Goal: Information Seeking & Learning: Learn about a topic

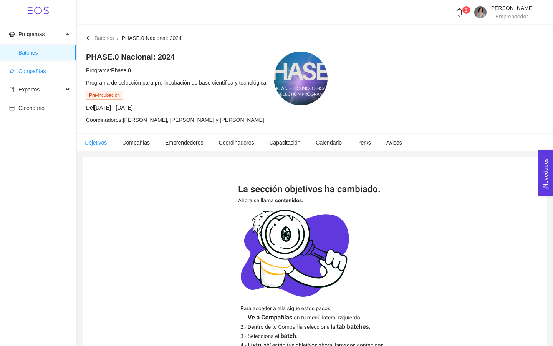
click at [46, 76] on span "Compañías" at bounding box center [39, 70] width 61 height 15
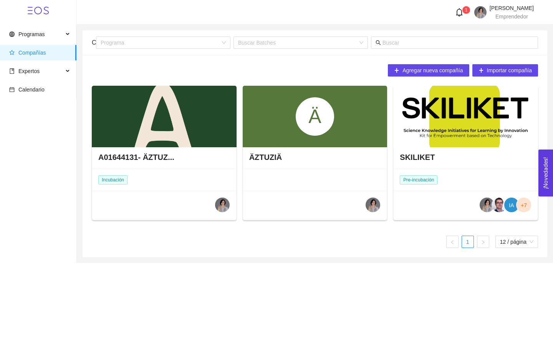
click at [452, 198] on div "IA +7" at bounding box center [466, 206] width 144 height 30
click at [415, 156] on h4 "SKILIKET" at bounding box center [417, 157] width 35 height 11
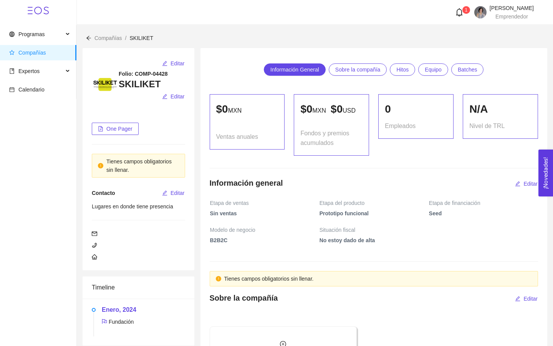
click at [431, 74] on span "Equipo" at bounding box center [433, 70] width 17 height 12
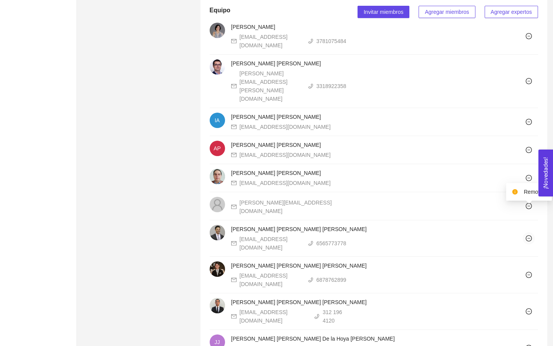
click at [530, 235] on icon "minus-circle" at bounding box center [529, 238] width 6 height 6
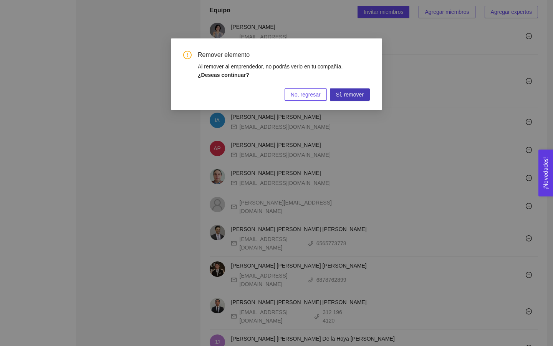
click at [346, 95] on span "Sí, remover" at bounding box center [350, 94] width 28 height 8
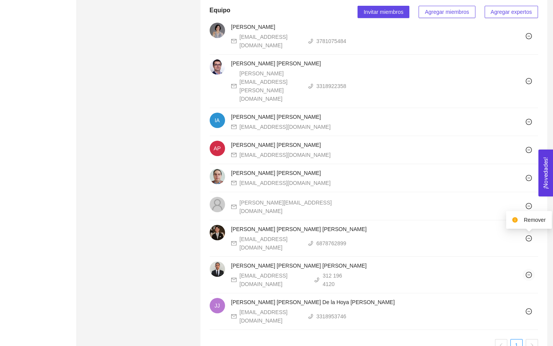
click at [528, 269] on button "button" at bounding box center [529, 275] width 12 height 12
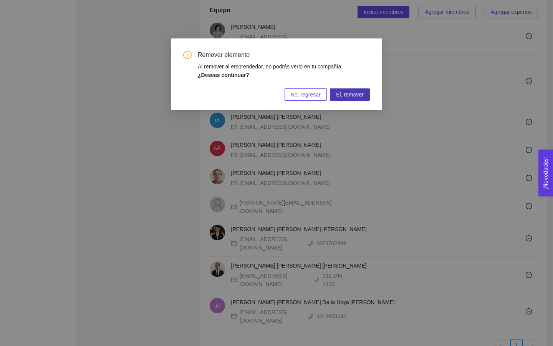
click at [353, 92] on span "Sí, remover" at bounding box center [350, 94] width 28 height 8
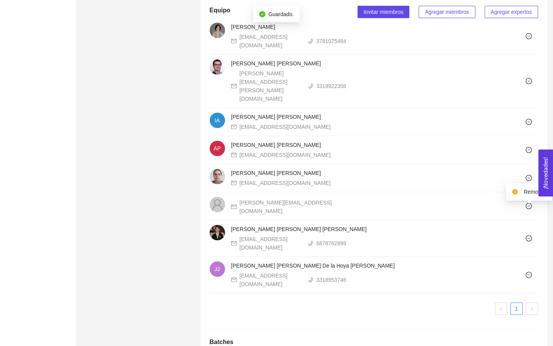
click at [528, 238] on icon "minus-circle" at bounding box center [529, 238] width 3 height 0
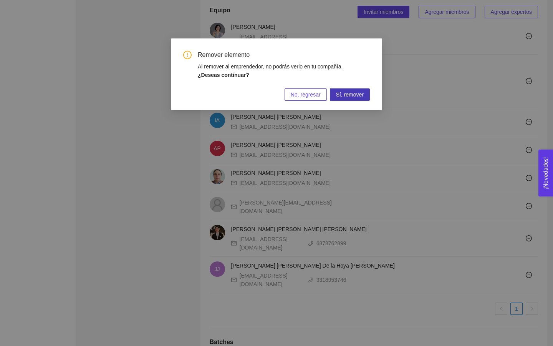
click at [354, 95] on span "Sí, remover" at bounding box center [350, 94] width 28 height 8
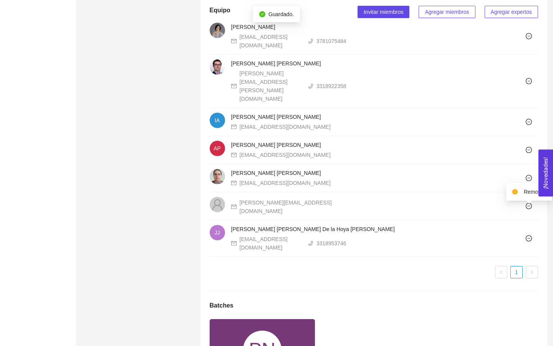
click at [529, 238] on icon "minus-circle" at bounding box center [529, 238] width 3 height 0
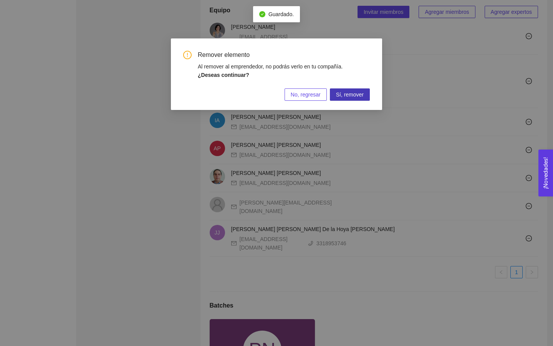
click at [364, 96] on button "Sí, remover" at bounding box center [350, 94] width 40 height 12
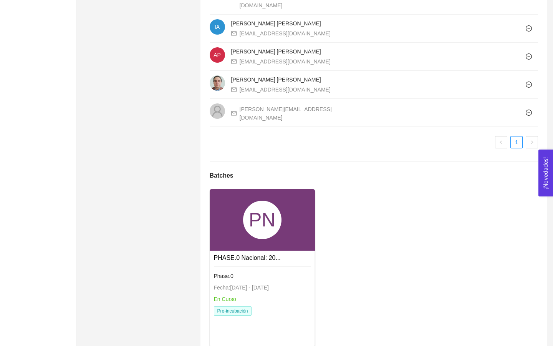
scroll to position [598, 0]
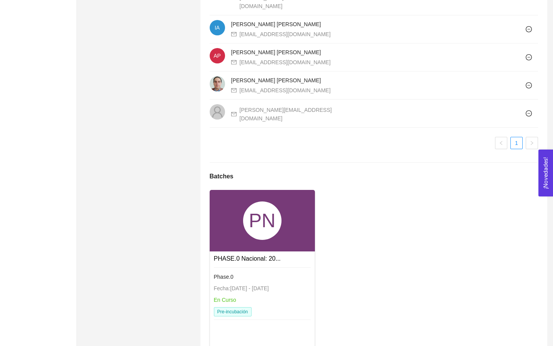
click at [283, 214] on div "PN" at bounding box center [262, 220] width 105 height 61
click at [268, 272] on div "Phase.0" at bounding box center [262, 276] width 97 height 8
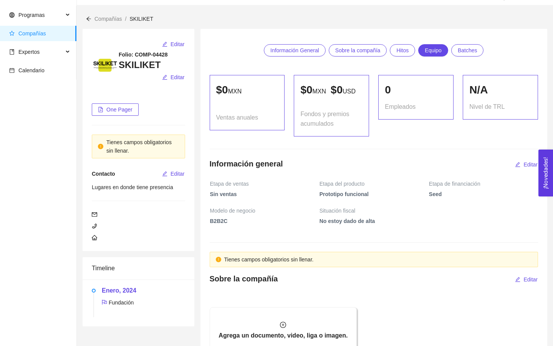
scroll to position [18, 0]
click at [403, 51] on span "Hitos" at bounding box center [402, 51] width 12 height 12
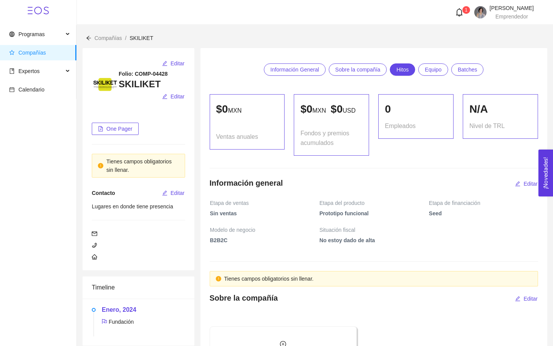
click at [300, 71] on span "Información General" at bounding box center [294, 70] width 49 height 12
click at [366, 70] on span "Sobre la compañía" at bounding box center [357, 70] width 45 height 12
click at [407, 70] on span "Hitos" at bounding box center [402, 70] width 12 height 12
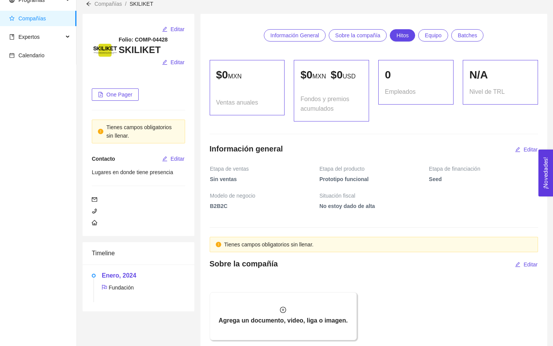
scroll to position [17, 0]
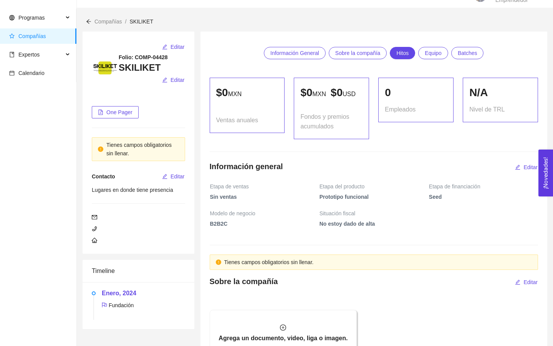
click at [440, 51] on span "Equipo" at bounding box center [433, 53] width 17 height 12
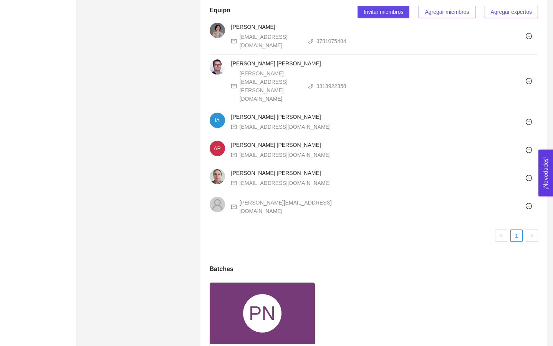
click at [269, 302] on div "PN" at bounding box center [262, 313] width 38 height 38
click at [261, 345] on link "PHASE.0 Nacional: 20..." at bounding box center [247, 351] width 67 height 7
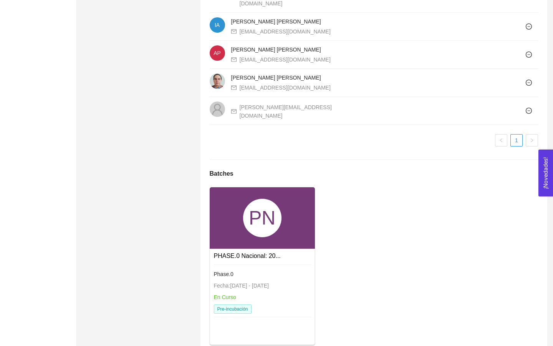
click at [249, 304] on span "Pre-incubación" at bounding box center [233, 308] width 38 height 9
click at [220, 271] on span "Phase.0" at bounding box center [224, 274] width 20 height 6
click at [271, 224] on div "PN" at bounding box center [262, 217] width 105 height 61
click at [277, 323] on div "PN PHASE.0 Nacional: 20... Phase.0 Fecha: 24/01/2024 - 31/12/2026 En Curso Pre-…" at bounding box center [262, 265] width 105 height 157
click at [269, 282] on span "Fecha: 24/01/2024 - 31/12/2026" at bounding box center [241, 285] width 55 height 6
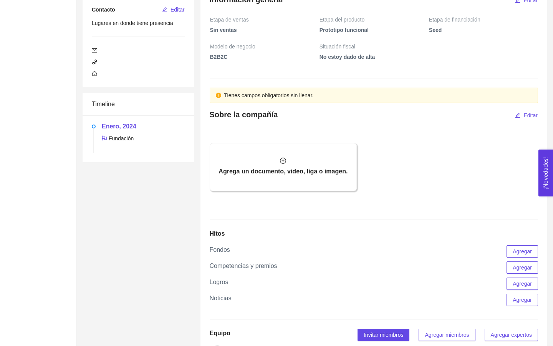
scroll to position [0, 0]
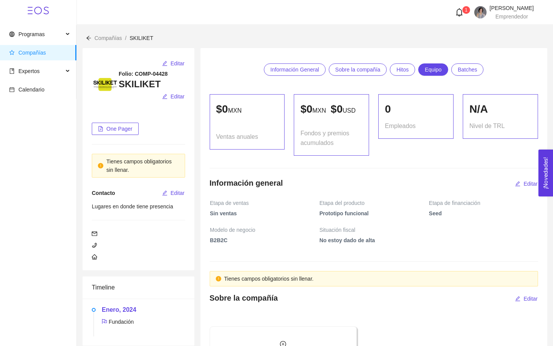
click at [476, 70] on span "Batches" at bounding box center [468, 70] width 20 height 12
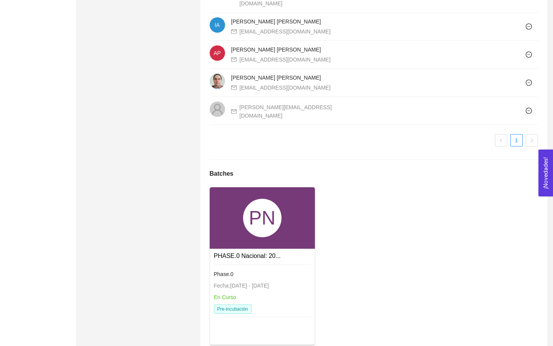
click at [240, 197] on div "PN" at bounding box center [262, 217] width 105 height 61
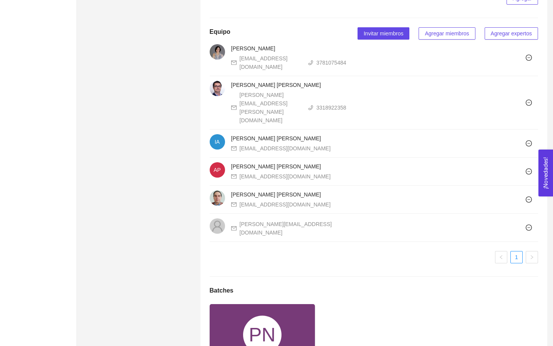
scroll to position [0, 0]
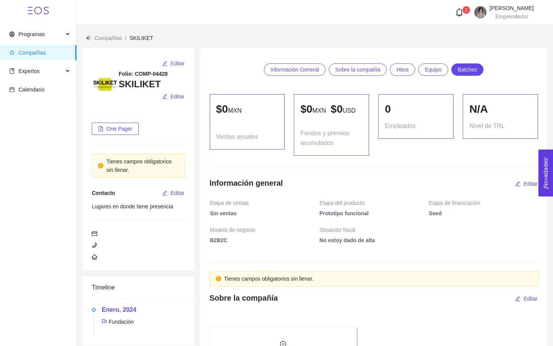
click at [292, 73] on span "Información General" at bounding box center [294, 70] width 49 height 12
click at [363, 71] on span "Sobre la compañía" at bounding box center [357, 70] width 45 height 12
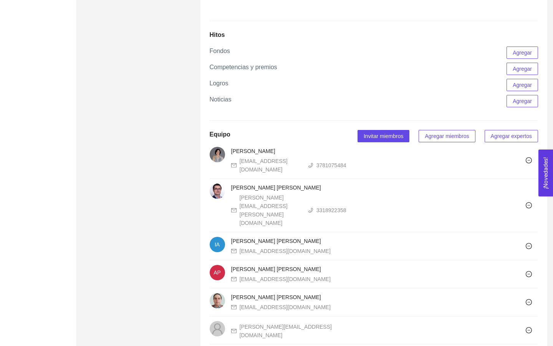
scroll to position [601, 0]
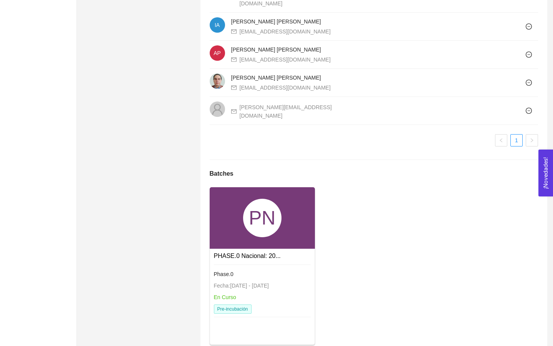
click at [265, 264] on div at bounding box center [262, 265] width 97 height 2
click at [254, 220] on div "PN" at bounding box center [262, 217] width 105 height 61
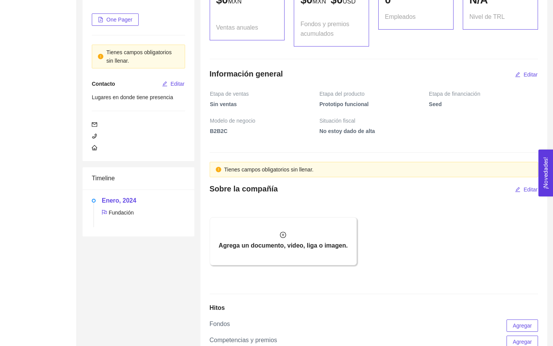
scroll to position [0, 0]
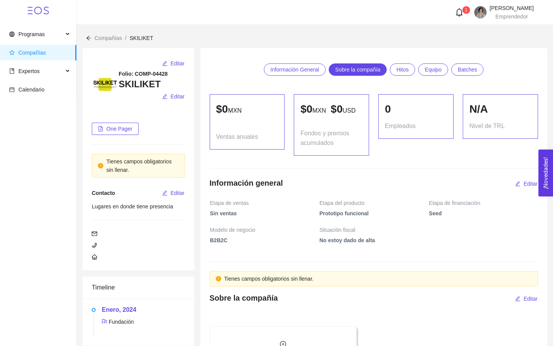
click at [406, 67] on span "Hitos" at bounding box center [402, 70] width 12 height 12
click at [413, 72] on link "Hitos" at bounding box center [402, 69] width 25 height 12
click at [50, 34] on span "Programas" at bounding box center [36, 34] width 54 height 15
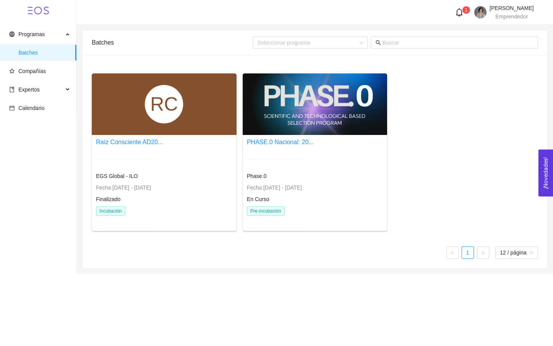
click at [273, 167] on div at bounding box center [274, 159] width 55 height 19
click at [277, 214] on span "Pre-incubación" at bounding box center [266, 210] width 38 height 9
click at [265, 144] on link "PHASE.0 Nacional: 20..." at bounding box center [280, 142] width 67 height 7
click at [306, 109] on div at bounding box center [315, 103] width 145 height 61
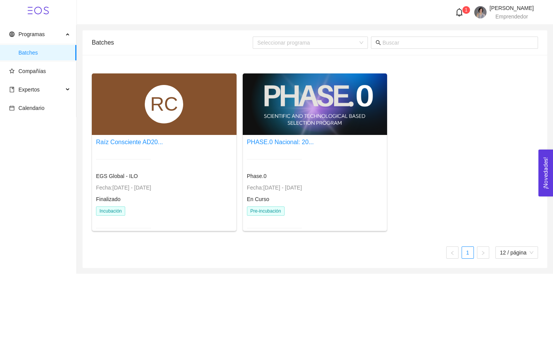
click at [298, 64] on div "RC Raíz Consciente AD20... EGS Global - ILO Fecha: 13/09/2023 - 03/12/2023 Fina…" at bounding box center [315, 161] width 465 height 213
click at [455, 14] on icon "bell" at bounding box center [459, 12] width 8 height 8
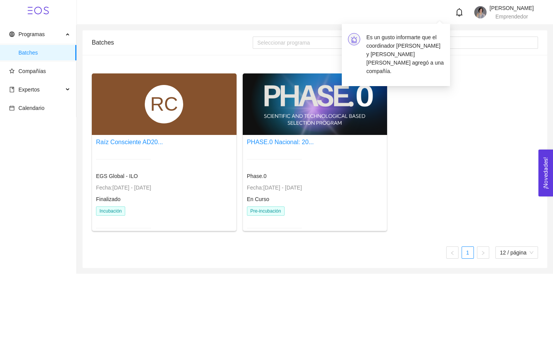
click at [314, 144] on div "PHASE.0 Nacional: 20..." at bounding box center [280, 142] width 67 height 10
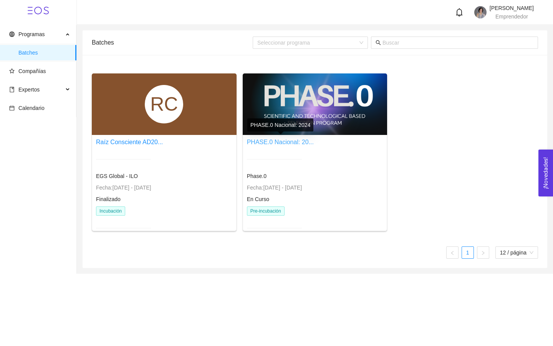
click at [304, 143] on link "PHASE.0 Nacional: 20..." at bounding box center [280, 142] width 67 height 7
click at [292, 225] on div at bounding box center [274, 228] width 55 height 19
click at [55, 88] on span "Expertos" at bounding box center [36, 89] width 54 height 15
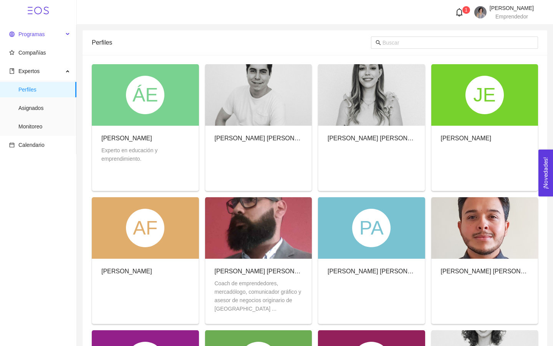
click at [52, 37] on span "Programas" at bounding box center [36, 34] width 54 height 15
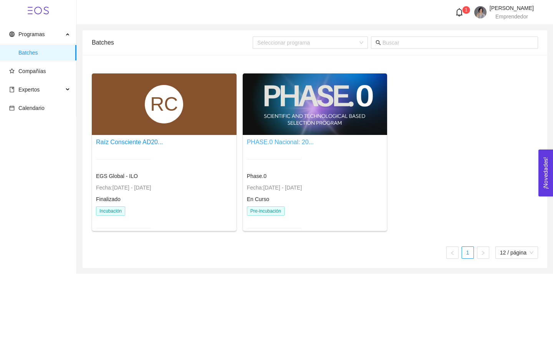
click at [287, 139] on link "PHASE.0 Nacional: 20..." at bounding box center [280, 142] width 67 height 7
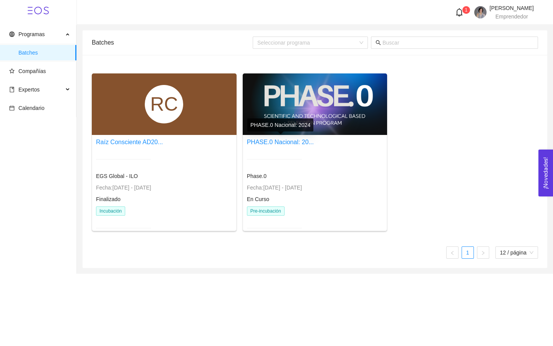
click at [292, 98] on div at bounding box center [315, 103] width 145 height 61
click at [284, 188] on span "Fecha: 24/01/2024 - 31/12/2026" at bounding box center [274, 187] width 55 height 6
click at [283, 174] on div "Phase.0" at bounding box center [274, 176] width 55 height 8
click at [277, 146] on div "PHASE.0 Nacional: 20..." at bounding box center [280, 142] width 67 height 10
click at [269, 137] on div "PHASE.0 Nacional: 20..." at bounding box center [280, 142] width 67 height 10
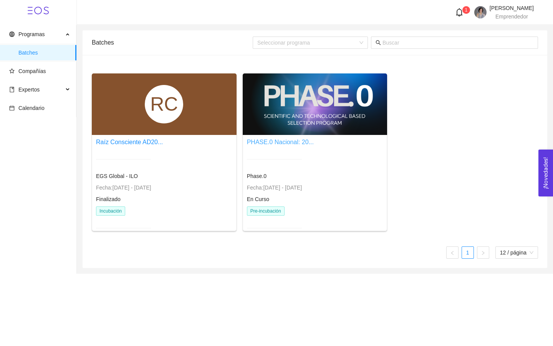
click at [272, 145] on link "PHASE.0 Nacional: 20..." at bounding box center [280, 142] width 67 height 7
click at [267, 177] on div "Phase.0" at bounding box center [274, 176] width 55 height 8
click at [268, 141] on link "PHASE.0 Nacional: 20..." at bounding box center [280, 142] width 67 height 7
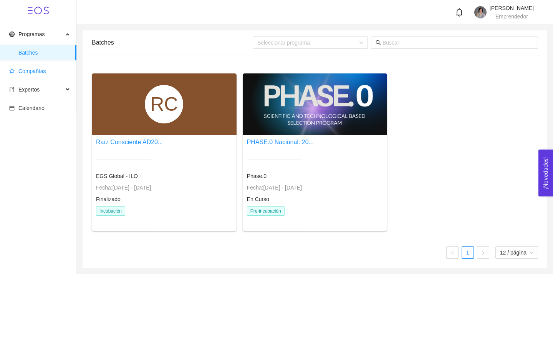
click at [19, 73] on span "Compañías" at bounding box center [32, 71] width 28 height 6
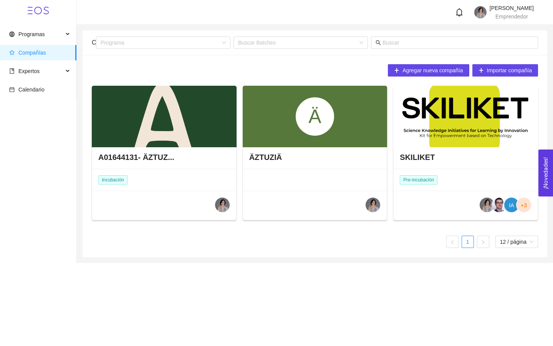
click at [451, 177] on div "SKILIKET Pre-incubación IA +3" at bounding box center [466, 183] width 144 height 75
click at [446, 118] on div at bounding box center [465, 116] width 145 height 61
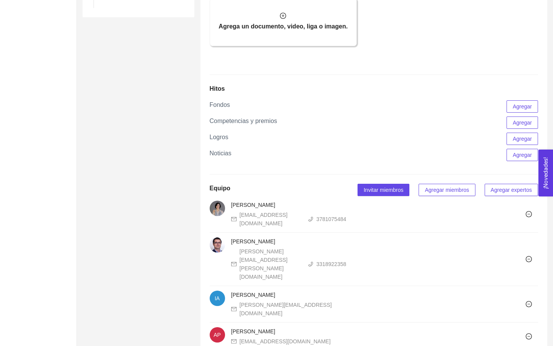
scroll to position [601, 0]
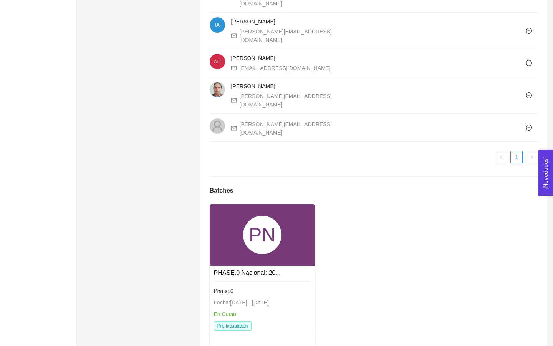
click at [292, 281] on div "Phase.0 Fecha: [DATE] - [DATE] En Curso Pre-incubación" at bounding box center [262, 308] width 97 height 55
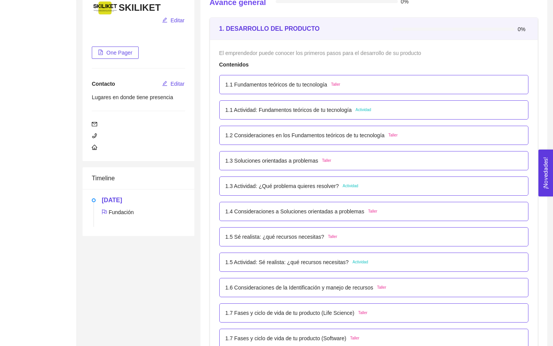
scroll to position [98, 0]
click at [294, 188] on p "1.3 Actividad: ¿Qué problema quieres resolver?" at bounding box center [282, 186] width 114 height 8
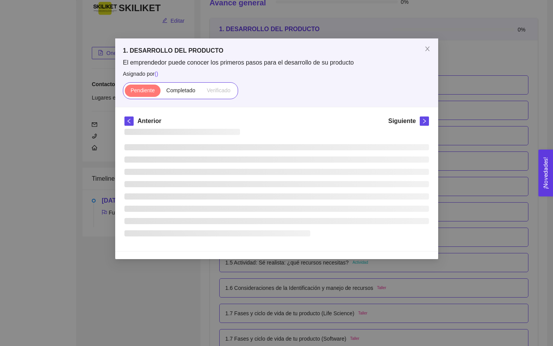
click at [294, 188] on ul at bounding box center [276, 190] width 305 height 92
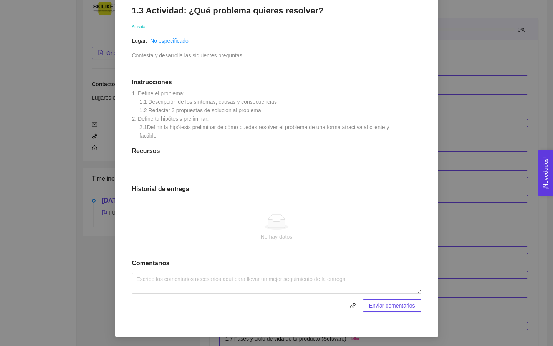
scroll to position [0, 0]
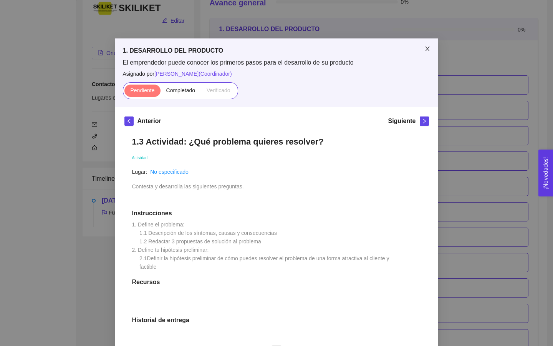
click at [426, 50] on icon "close" at bounding box center [427, 49] width 6 height 6
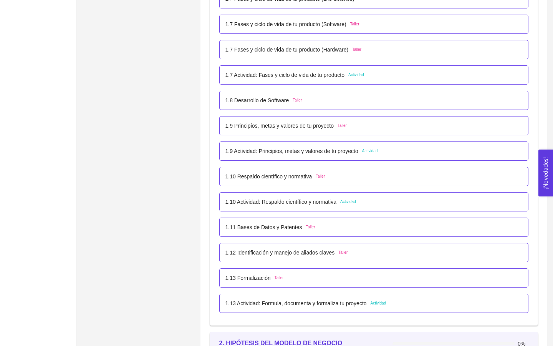
scroll to position [414, 0]
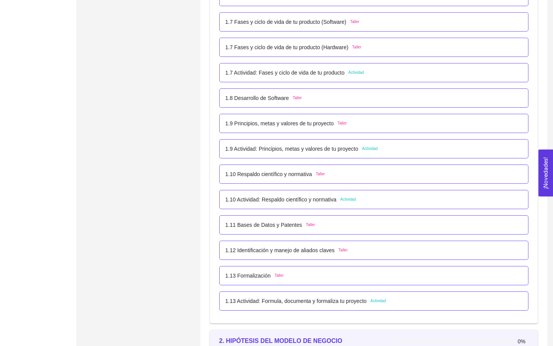
click at [399, 154] on div "1.9 Actividad: Principios, metas y valores de tu proyecto Actividad" at bounding box center [374, 148] width 310 height 19
click at [276, 149] on p "1.9 Actividad: Principios, metas y valores de tu proyecto" at bounding box center [291, 148] width 133 height 8
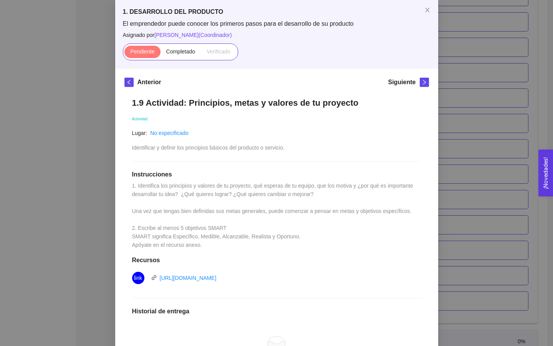
scroll to position [0, 0]
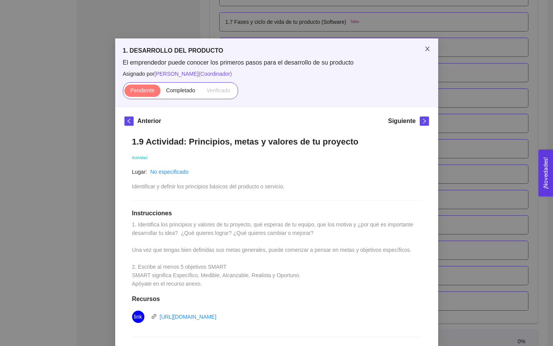
click at [429, 49] on icon "close" at bounding box center [427, 49] width 6 height 6
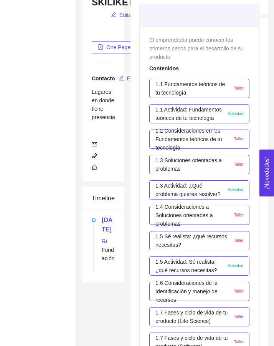
scroll to position [139, 0]
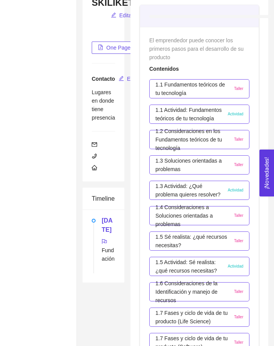
click at [177, 90] on p "1.1 Fundamentos teóricos de tu tecnología" at bounding box center [193, 88] width 75 height 17
click at [0, 0] on div "Pendiente Completado Verificado" at bounding box center [0, 0] width 0 height 0
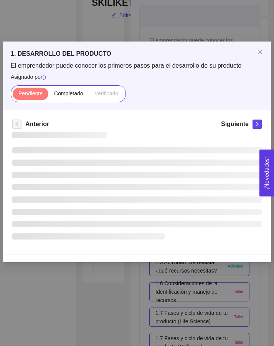
click at [177, 90] on div "Pendiente Completado Verificado" at bounding box center [137, 93] width 253 height 17
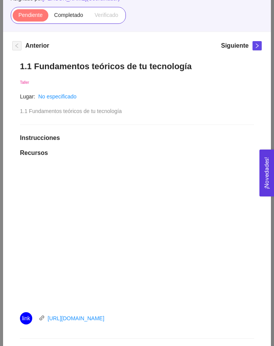
scroll to position [0, 0]
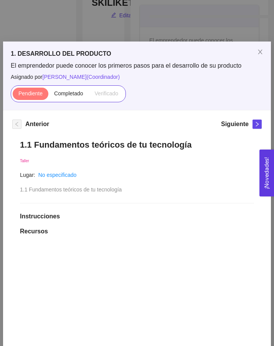
click at [128, 143] on h1 "1.1 Fundamentos teóricos de tu tecnología" at bounding box center [137, 144] width 234 height 10
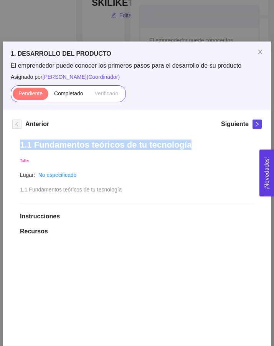
copy h1 "1.1 Fundamentos teóricos de tu tecnología"
click at [262, 53] on icon "close" at bounding box center [260, 52] width 6 height 6
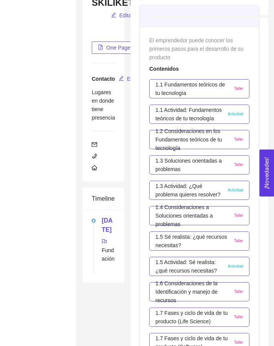
click at [181, 116] on p "1.1 Actividad: Fundamentos teóricos de tu tecnología" at bounding box center [190, 114] width 68 height 17
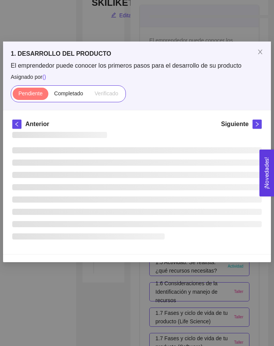
click at [181, 116] on div "Anterior Siguiente" at bounding box center [137, 182] width 268 height 144
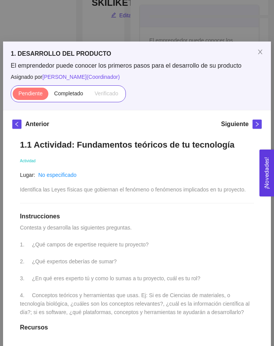
click at [55, 56] on h5 "1. DESARROLLO DEL PRODUCTO" at bounding box center [137, 53] width 253 height 9
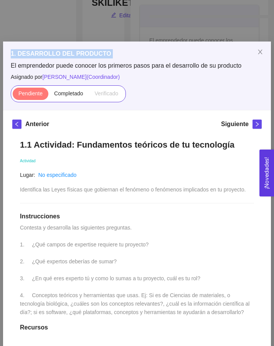
copy h5 "1. DESARROLLO DEL PRODUCTO"
click at [260, 52] on icon "close" at bounding box center [260, 52] width 4 height 5
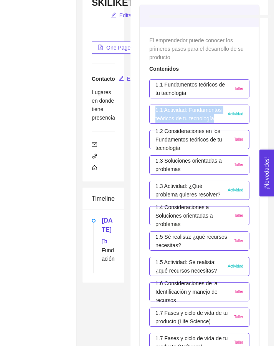
drag, startPoint x: 156, startPoint y: 108, endPoint x: 196, endPoint y: 126, distance: 43.3
click at [196, 123] on p "1.1 Actividad: Fundamentos teóricos de tu tecnología" at bounding box center [190, 114] width 68 height 17
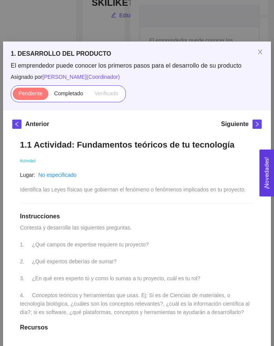
click at [148, 145] on h1 "1.1 Actividad: Fundamentos teóricos de tu tecnología" at bounding box center [137, 144] width 234 height 10
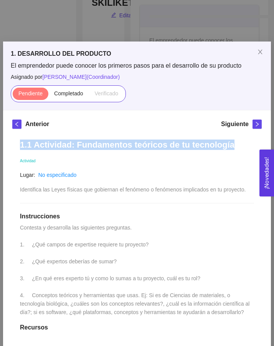
click at [148, 145] on h1 "1.1 Actividad: Fundamentos teóricos de tu tecnología" at bounding box center [137, 144] width 234 height 10
click at [262, 51] on icon "close" at bounding box center [260, 52] width 6 height 6
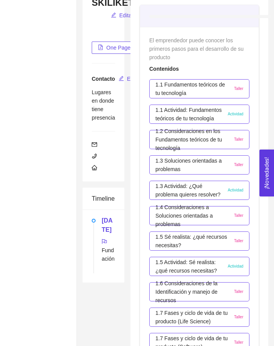
click at [175, 141] on p "1.2 Consideraciones en los Fundamentos teóricos de tu tecnología" at bounding box center [193, 139] width 75 height 25
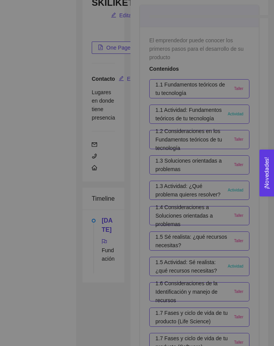
click at [175, 141] on div at bounding box center [137, 188] width 250 height 113
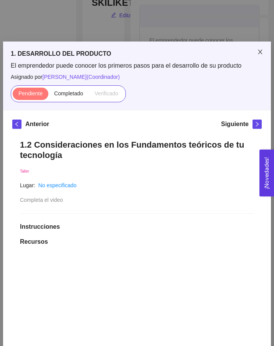
click at [260, 54] on icon "close" at bounding box center [260, 52] width 6 height 6
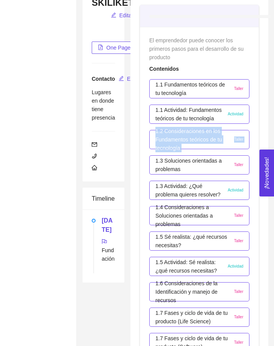
drag, startPoint x: 156, startPoint y: 130, endPoint x: 187, endPoint y: 152, distance: 38.3
click at [187, 152] on li "1.3 Soluciones orientadas a problemas Taller" at bounding box center [199, 164] width 100 height 25
drag, startPoint x: 181, startPoint y: 147, endPoint x: 151, endPoint y: 131, distance: 33.2
click at [151, 131] on div "1.2 Consideraciones en los Fundamentos teóricos de tu tecnología Taller" at bounding box center [199, 139] width 100 height 19
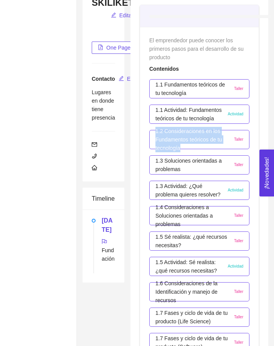
copy p "1.2 Consideraciones en los Fundamentos teóricos de tu tecnología"
click at [175, 87] on p "1.1 Fundamentos teóricos de tu tecnología" at bounding box center [193, 88] width 75 height 17
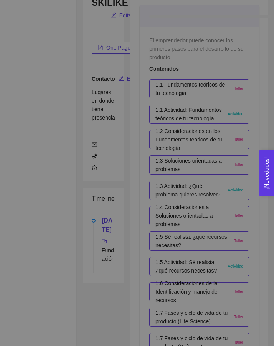
click at [175, 87] on div "Pendiente Completado Verificado" at bounding box center [137, 93] width 253 height 17
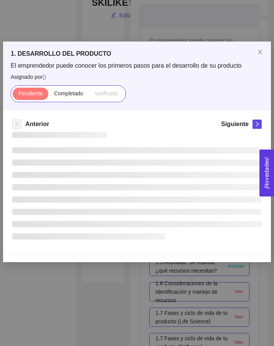
click at [175, 87] on div "Pendiente Completado Verificado" at bounding box center [137, 93] width 253 height 17
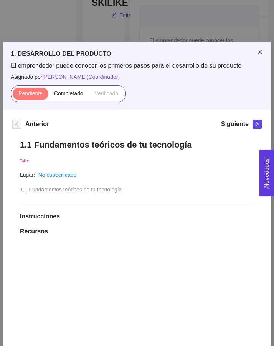
click at [262, 50] on icon "close" at bounding box center [260, 52] width 4 height 5
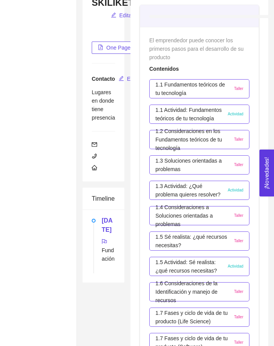
click at [176, 166] on p "1.3 Soluciones orientadas a problemas" at bounding box center [193, 164] width 75 height 17
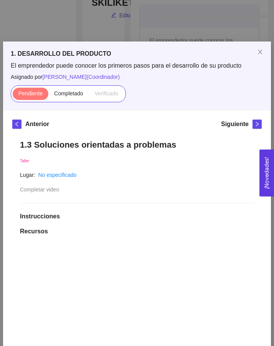
click at [111, 145] on h1 "1.3 Soluciones orientadas a problemas" at bounding box center [137, 144] width 234 height 10
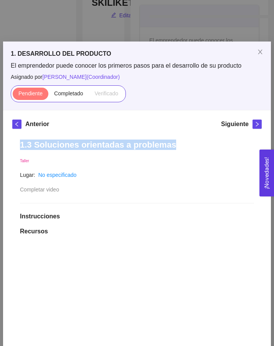
copy h1 "1.3 Soluciones orientadas a problemas"
click at [261, 52] on icon "close" at bounding box center [260, 52] width 6 height 6
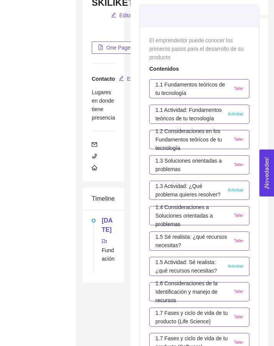
click at [175, 213] on p "1.4 Consideraciones a Soluciones orientadas a problemas" at bounding box center [193, 215] width 75 height 25
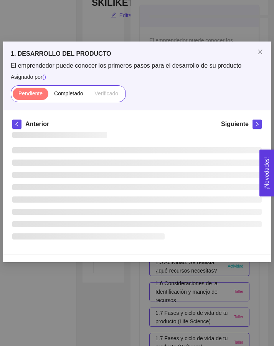
click at [175, 213] on li at bounding box center [137, 212] width 250 height 6
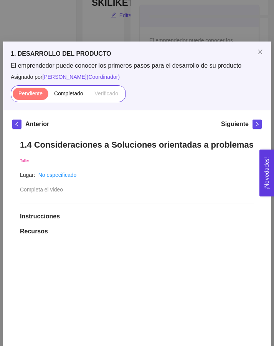
click at [152, 146] on h1 "1.4 Consideraciones a Soluciones orientadas a problemas" at bounding box center [137, 144] width 234 height 10
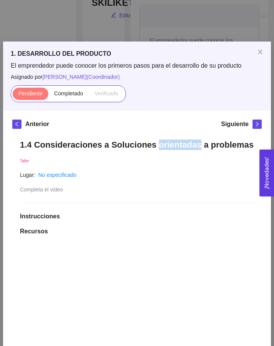
click at [152, 146] on h1 "1.4 Consideraciones a Soluciones orientadas a problemas" at bounding box center [137, 144] width 234 height 10
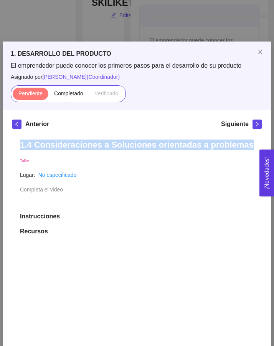
copy h1 "1.4 Consideraciones a Soluciones orientadas a problemas"
click at [262, 53] on icon "close" at bounding box center [260, 52] width 6 height 6
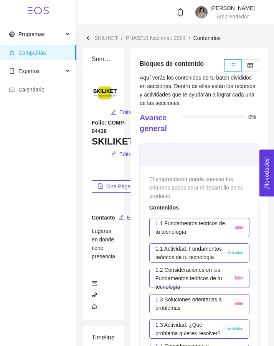
click at [92, 39] on div "SKILIKET / PHASE.0 Nacional: 2024 / Contenidos /" at bounding box center [153, 38] width 135 height 8
click at [88, 37] on icon "arrow-left" at bounding box center [88, 37] width 5 height 5
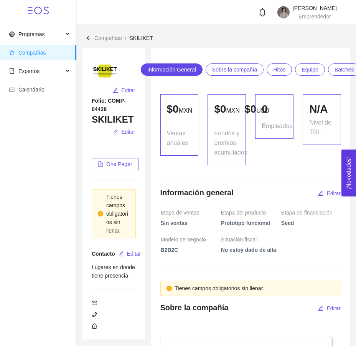
click at [343, 72] on span "Batches" at bounding box center [345, 70] width 20 height 12
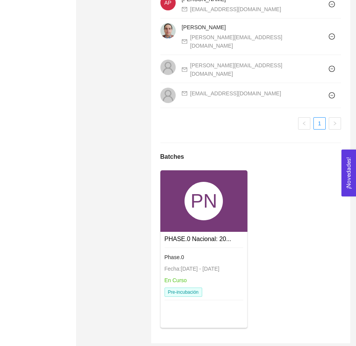
click at [189, 221] on div "PN" at bounding box center [205, 200] width 88 height 61
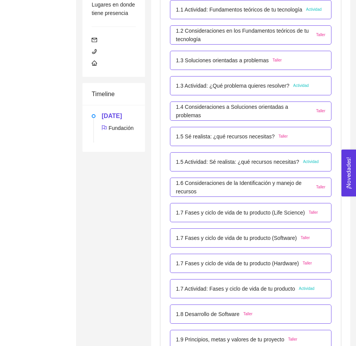
scroll to position [225, 0]
